Goal: Browse casually: Explore the website without a specific task or goal

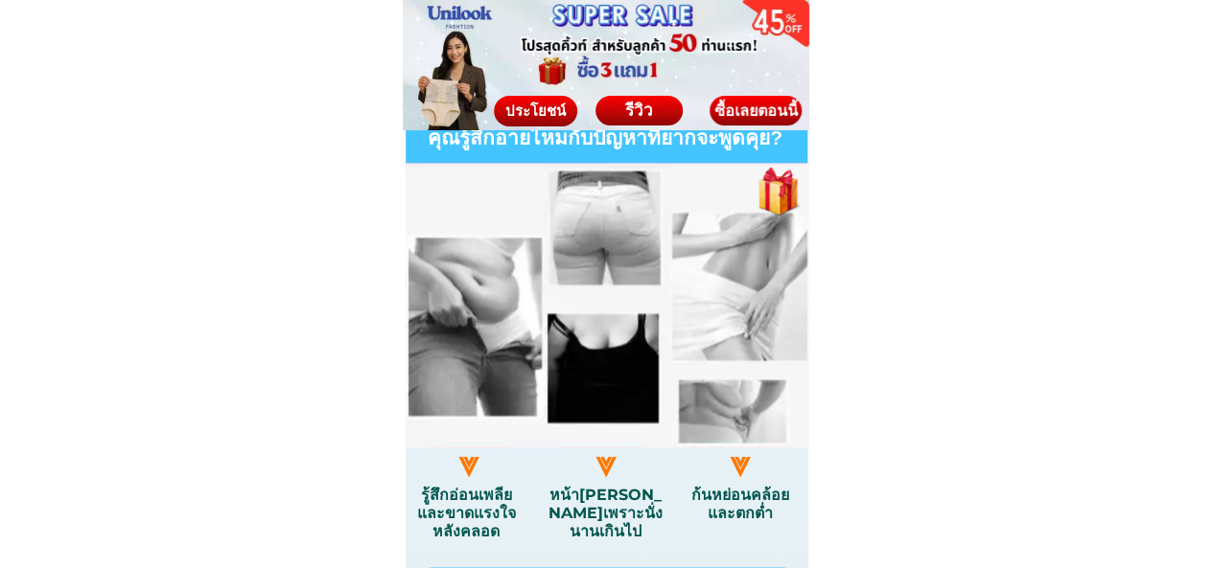
scroll to position [1150, 0]
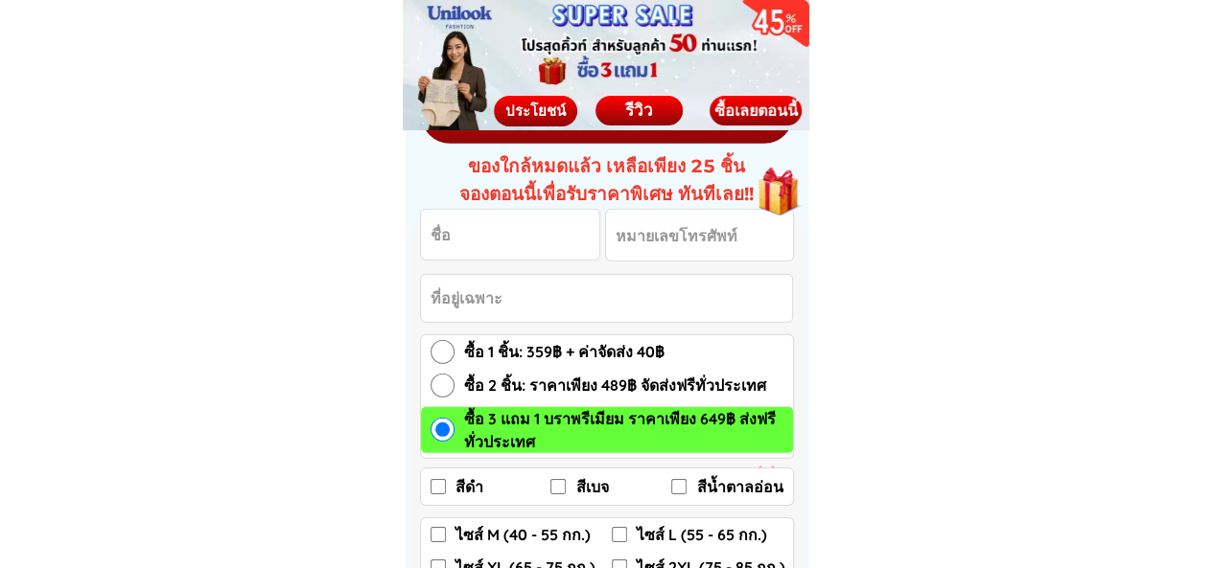
scroll to position [2876, 0]
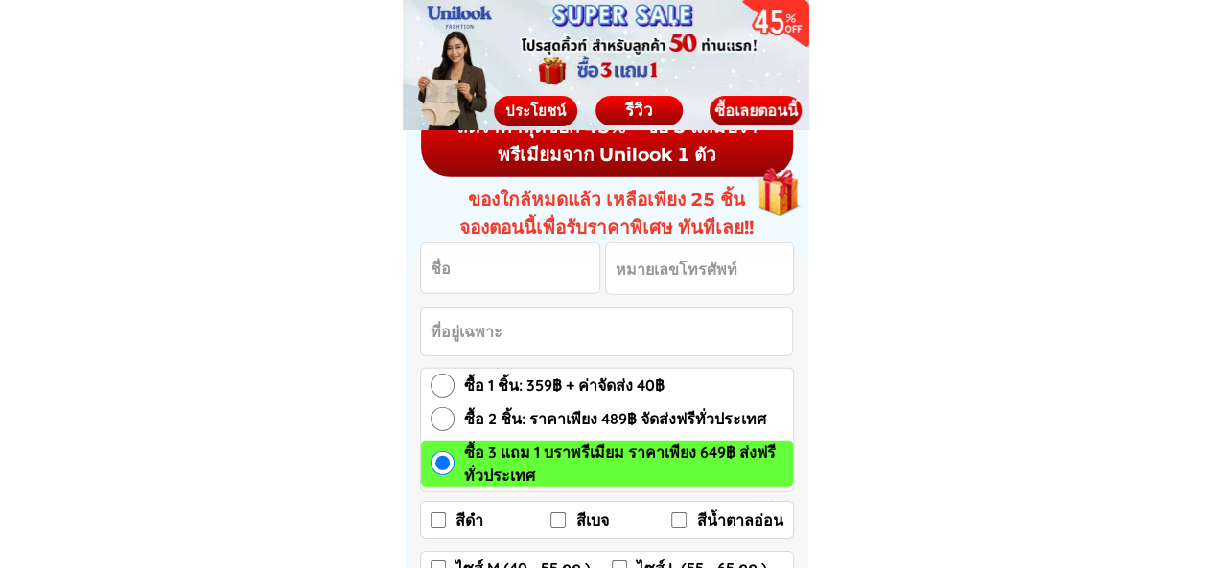
scroll to position [2780, 0]
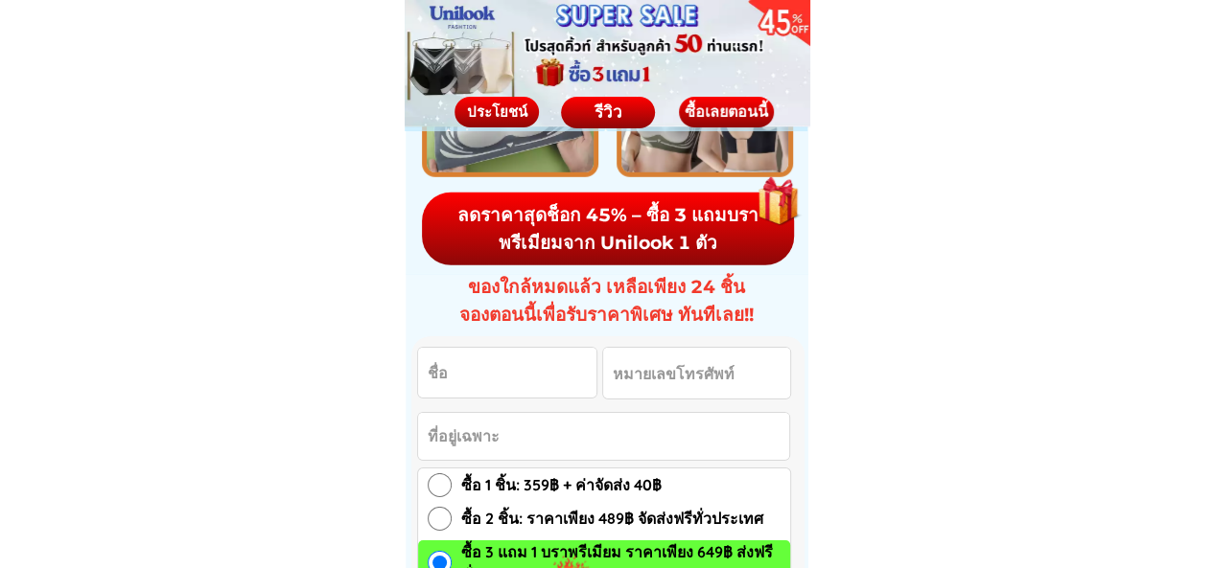
scroll to position [2972, 0]
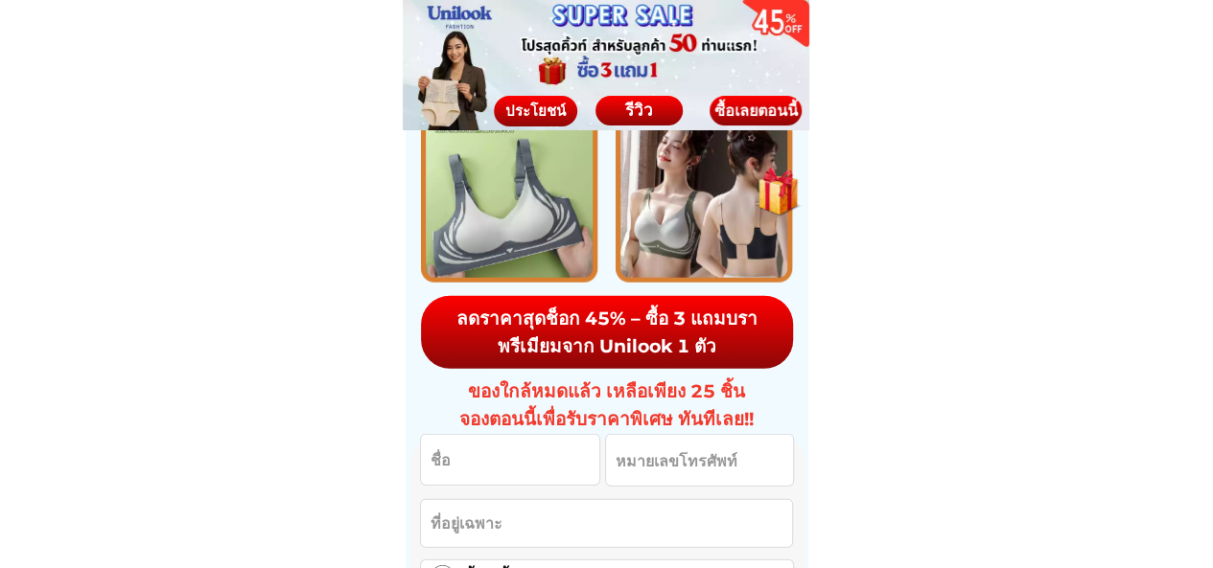
scroll to position [2780, 0]
